Goal: Navigation & Orientation: Find specific page/section

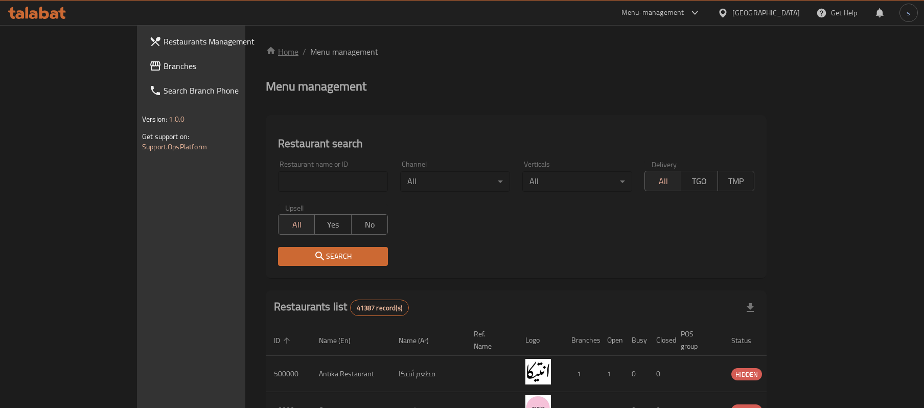
click at [266, 50] on link "Home" at bounding box center [282, 51] width 33 height 12
click at [266, 54] on link "Home" at bounding box center [282, 51] width 33 height 12
click at [266, 53] on link "Home" at bounding box center [282, 51] width 33 height 12
